Goal: Task Accomplishment & Management: Manage account settings

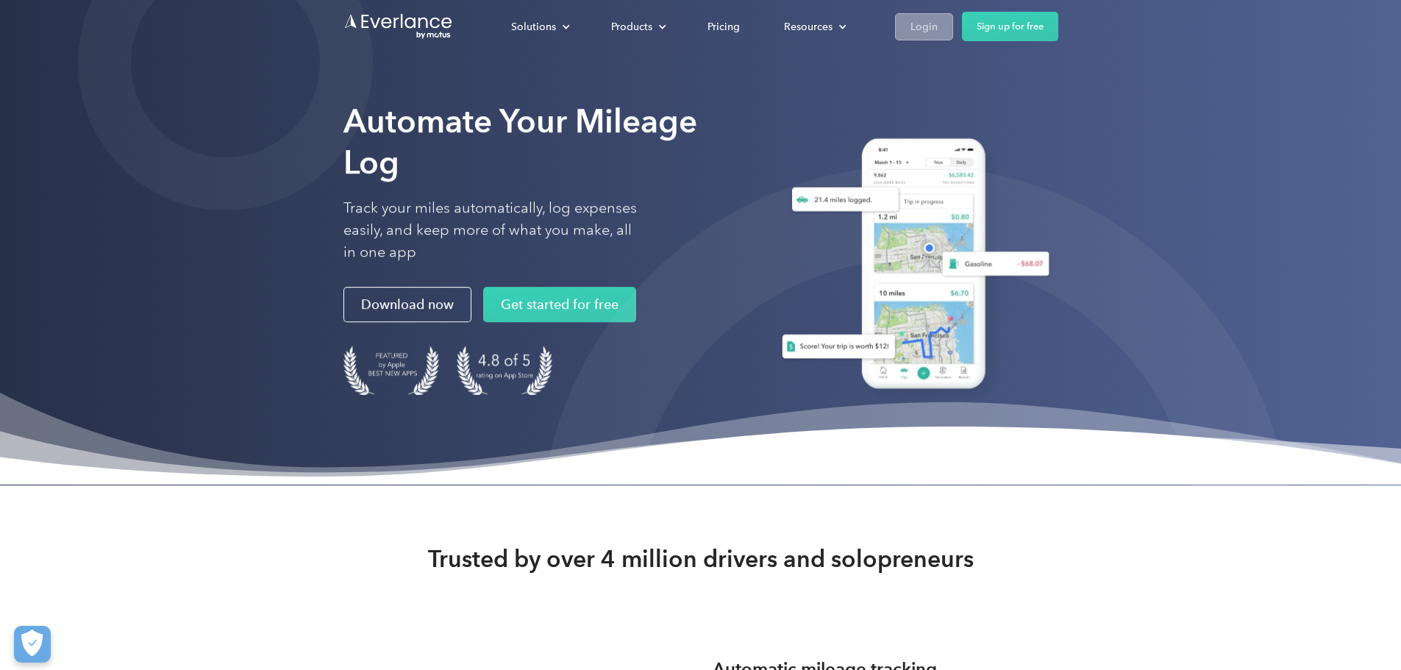
click at [938, 34] on div "Login" at bounding box center [924, 27] width 27 height 18
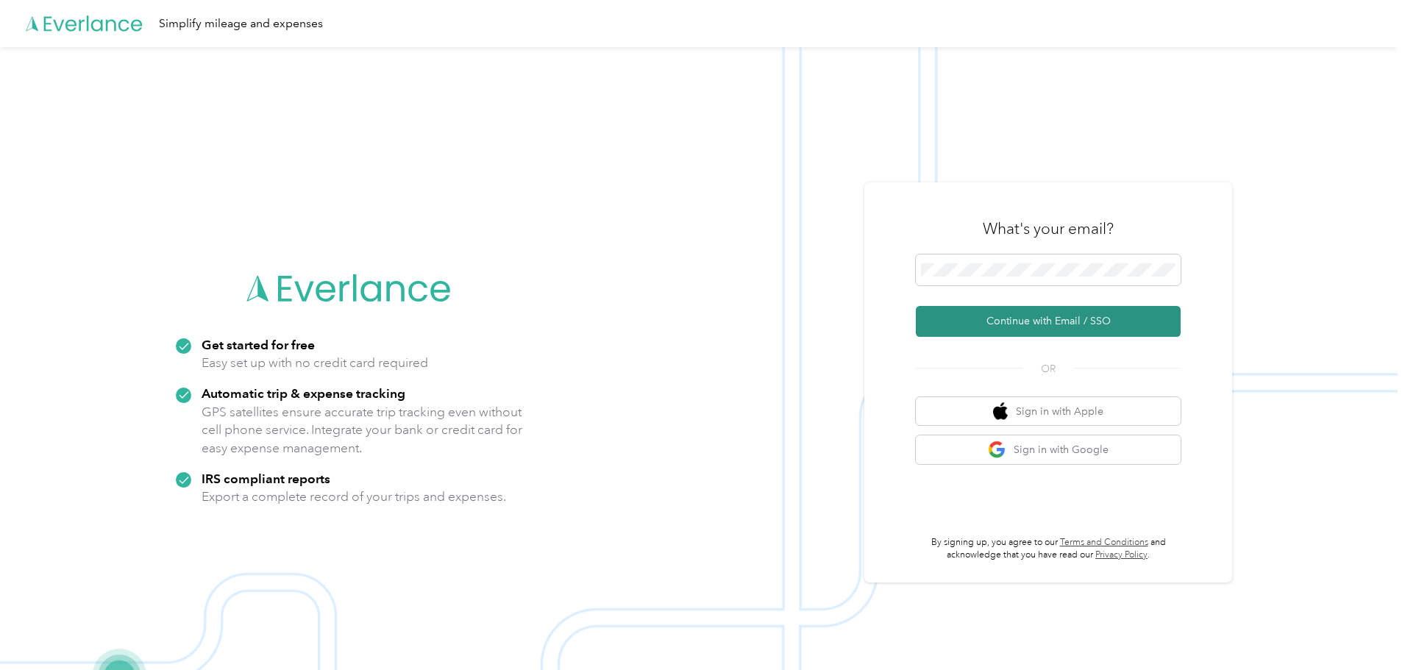
click at [1058, 324] on button "Continue with Email / SSO" at bounding box center [1048, 321] width 265 height 31
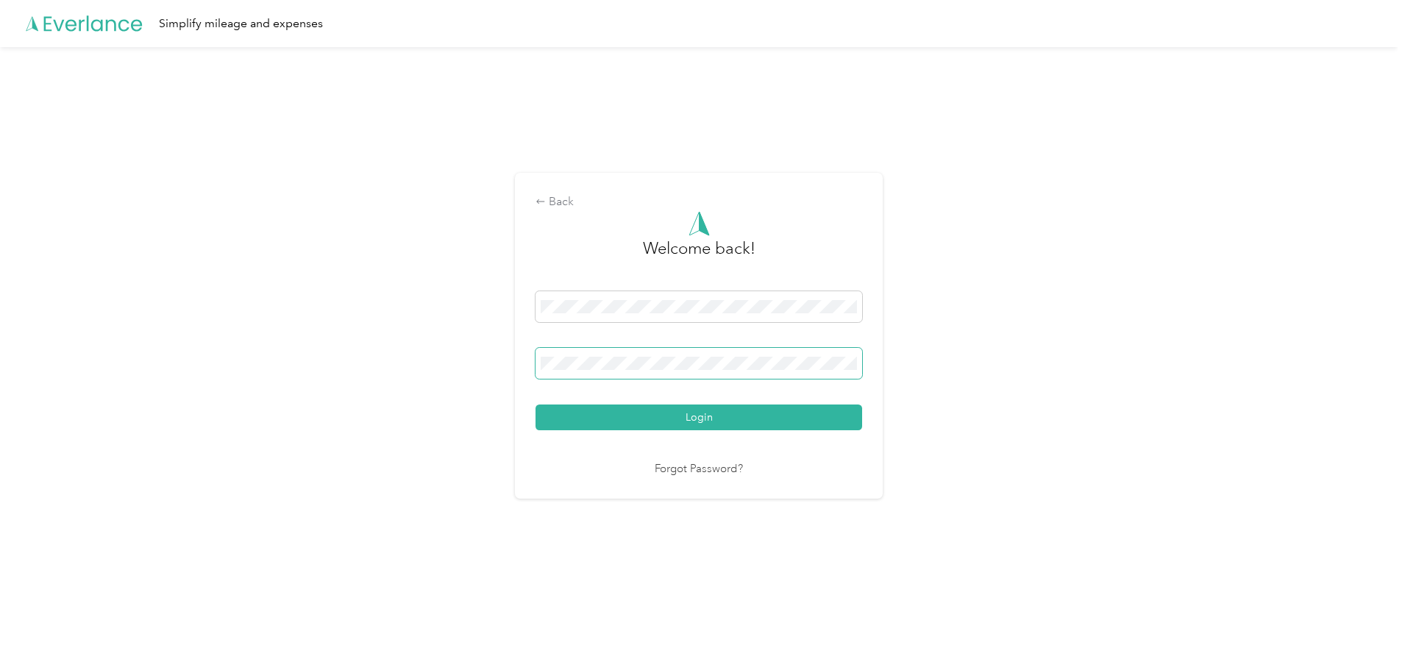
click at [536, 405] on button "Login" at bounding box center [699, 418] width 327 height 26
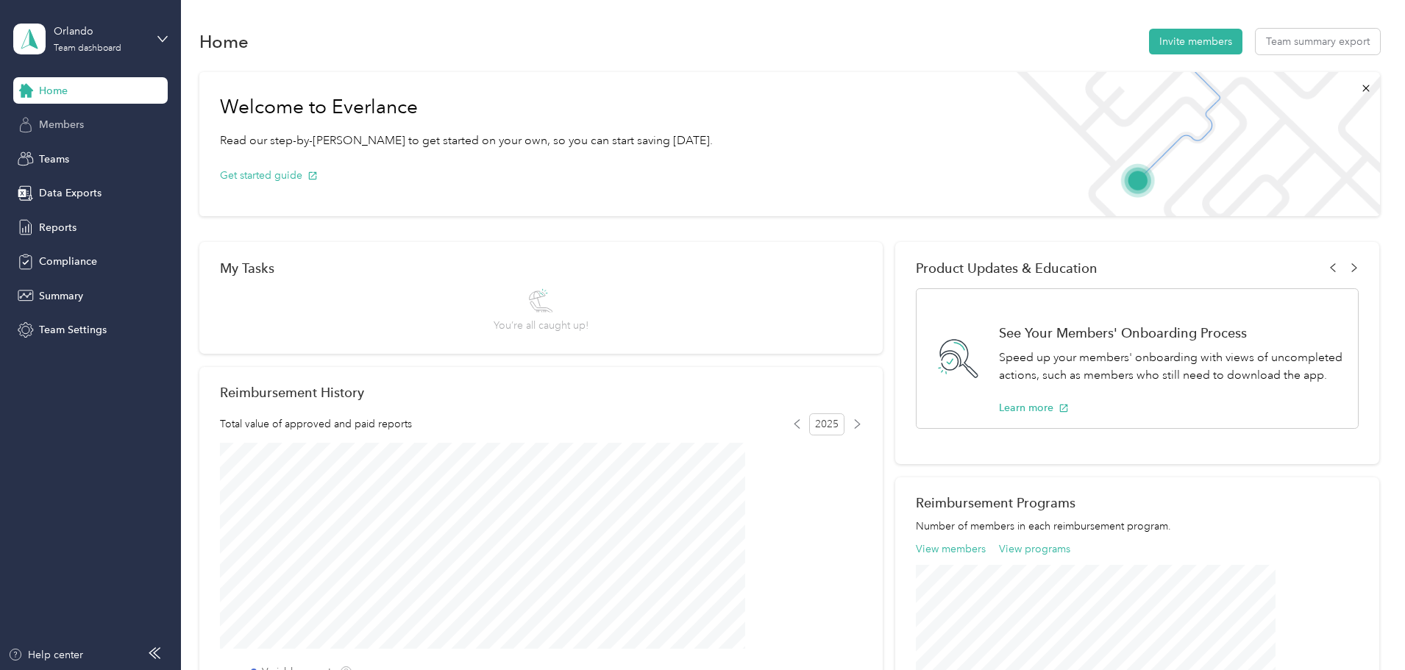
click at [65, 126] on span "Members" at bounding box center [61, 124] width 45 height 15
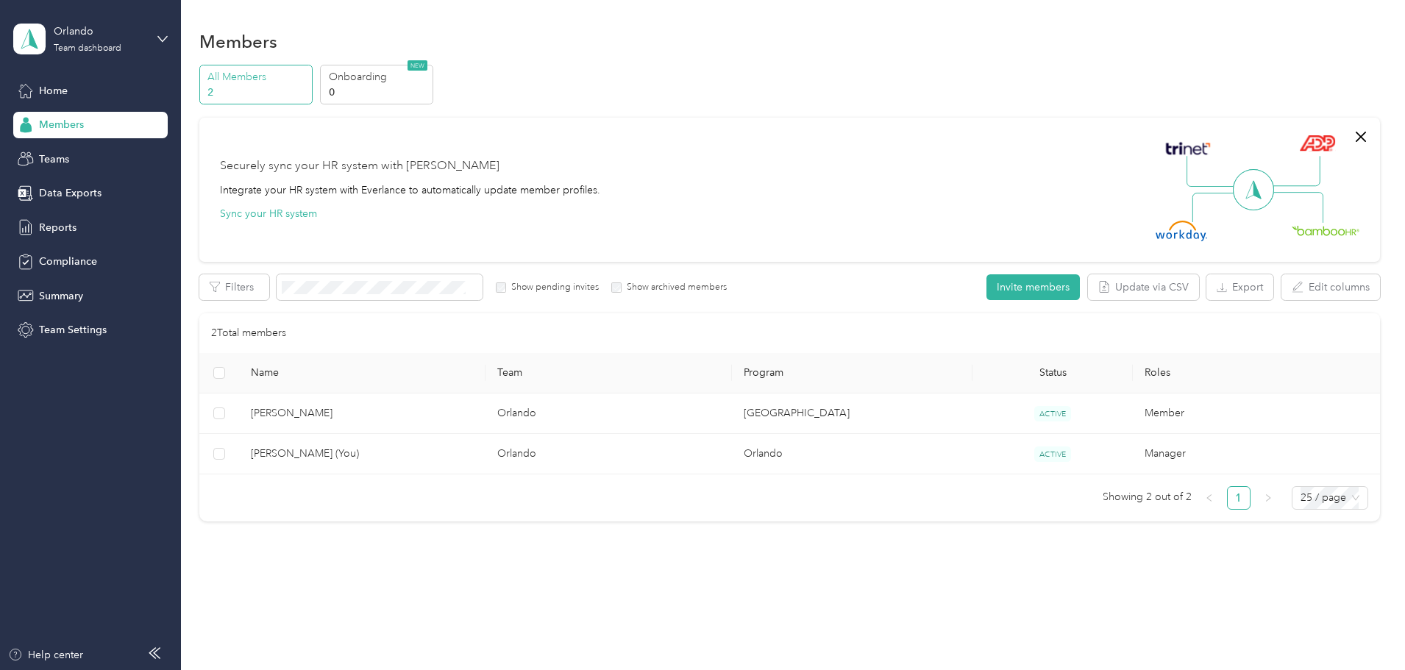
click at [307, 82] on p "All Members" at bounding box center [257, 76] width 100 height 15
click at [85, 37] on div "Orlando" at bounding box center [100, 31] width 92 height 15
click at [88, 118] on div "Team dashboard" at bounding box center [66, 120] width 81 height 15
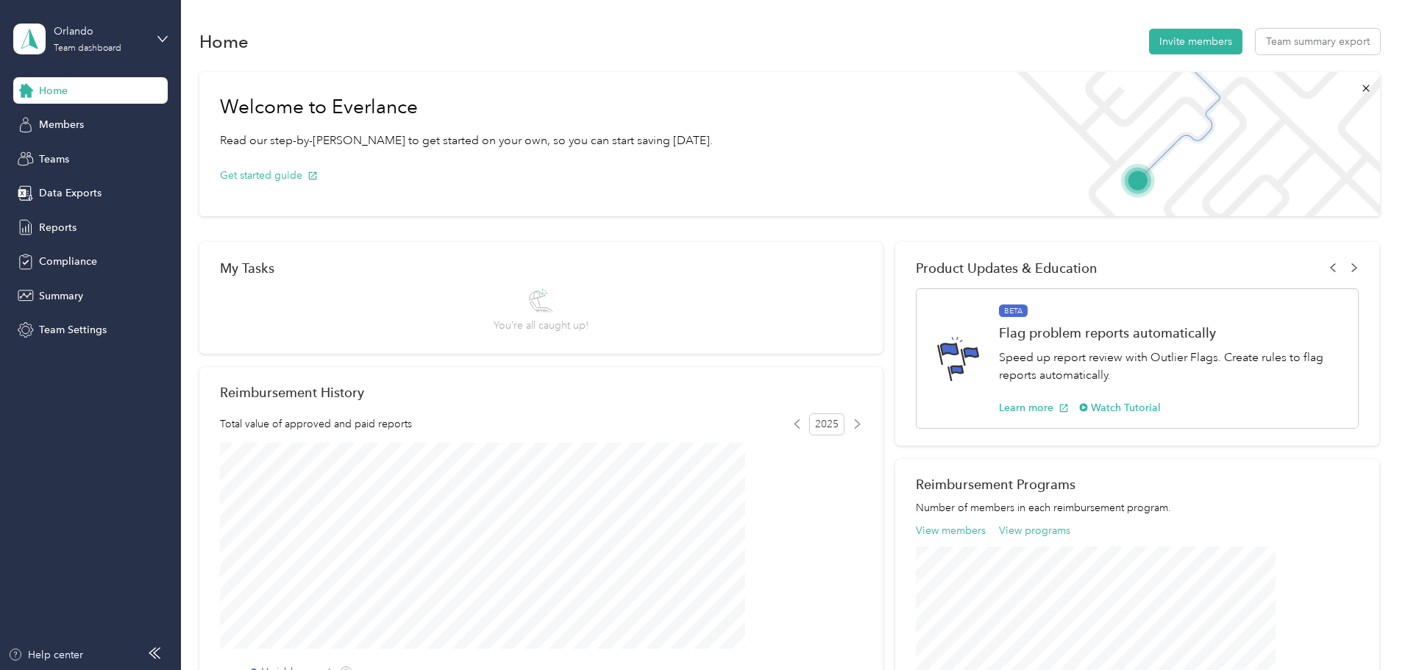
click at [163, 31] on div "Orlando Team dashboard" at bounding box center [90, 38] width 154 height 51
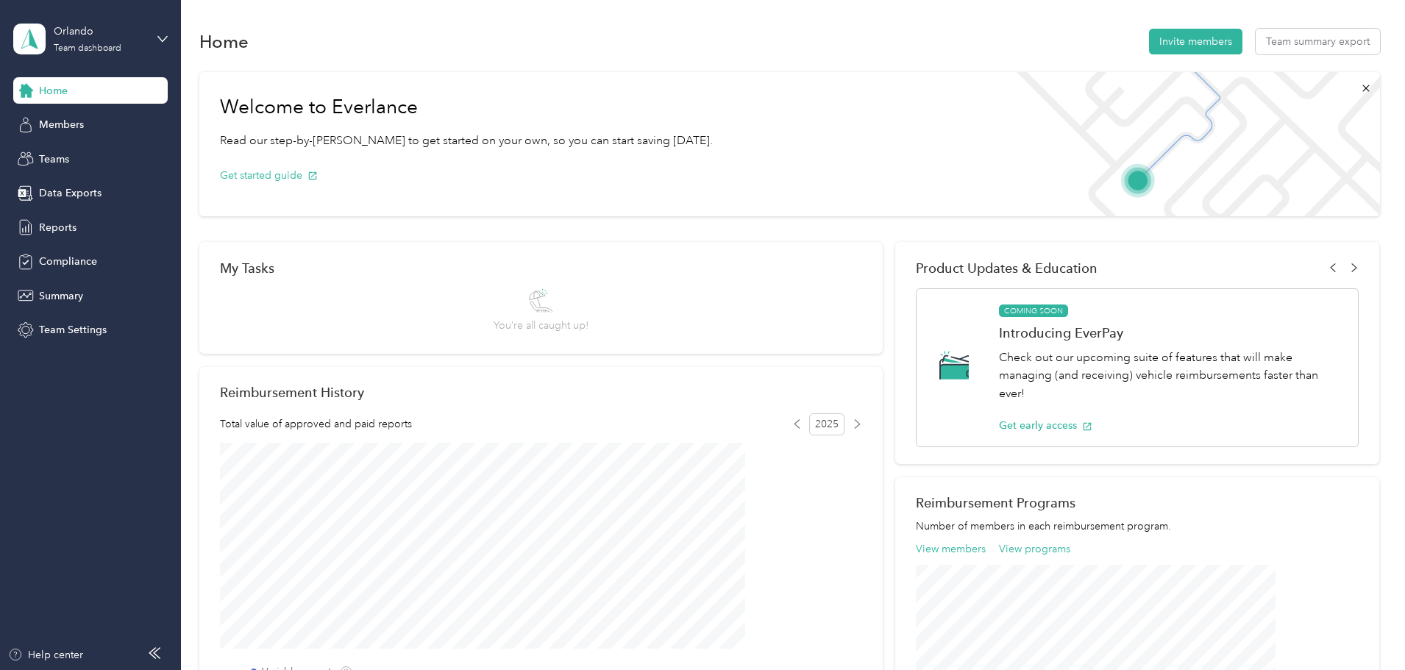
click at [53, 230] on span "Reports" at bounding box center [58, 227] width 38 height 15
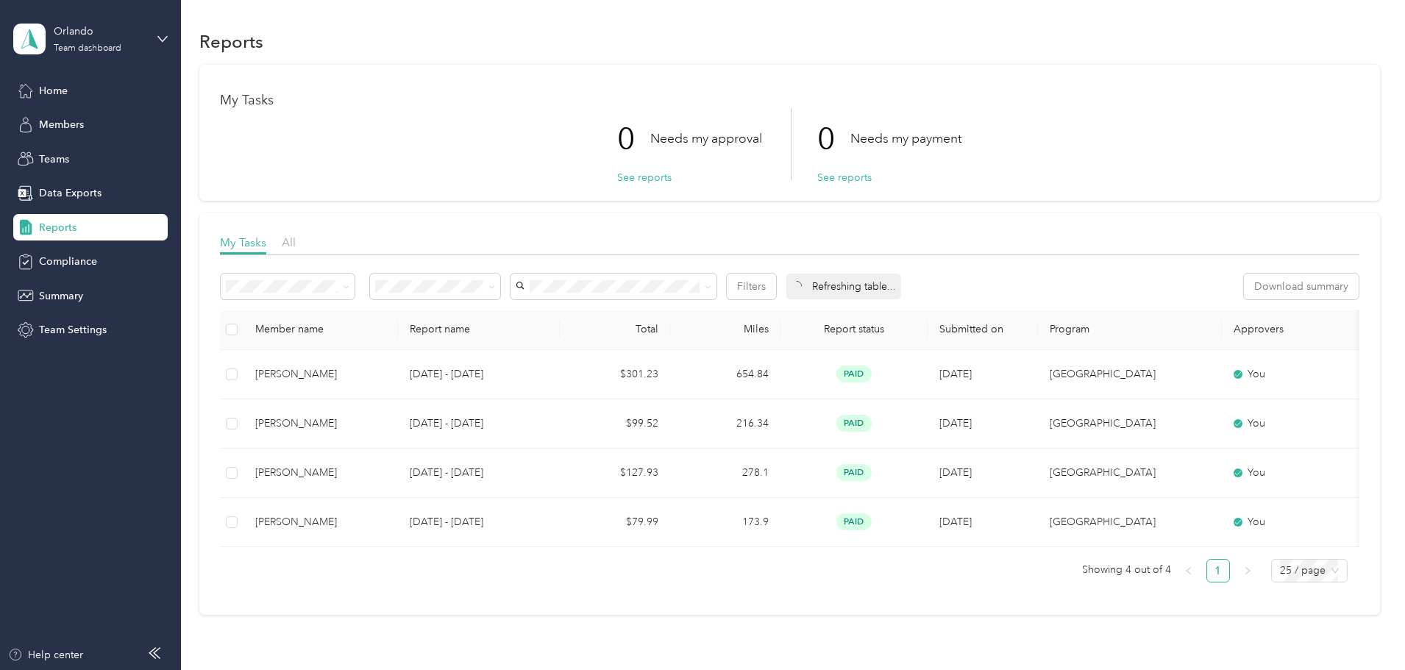
click at [1337, 77] on div "My Tasks 0 Needs my approval See reports 0 Needs my payment See reports My Task…" at bounding box center [789, 340] width 1181 height 550
